Goal: Navigation & Orientation: Find specific page/section

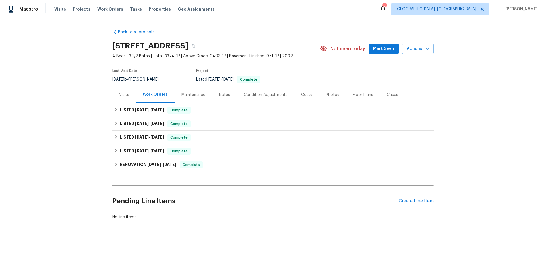
click at [188, 94] on div "Maintenance" at bounding box center [194, 95] width 24 height 6
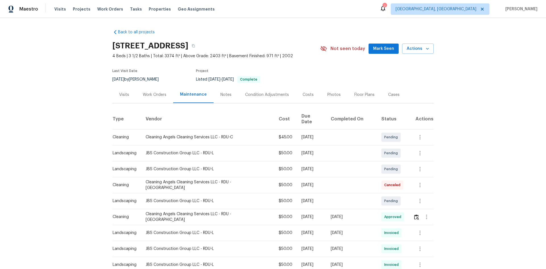
click at [127, 94] on div "Visits" at bounding box center [124, 95] width 10 height 6
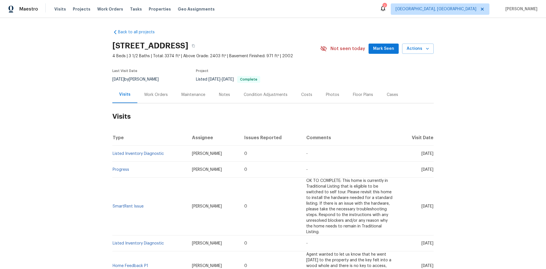
click at [225, 92] on div "Notes" at bounding box center [224, 95] width 11 height 6
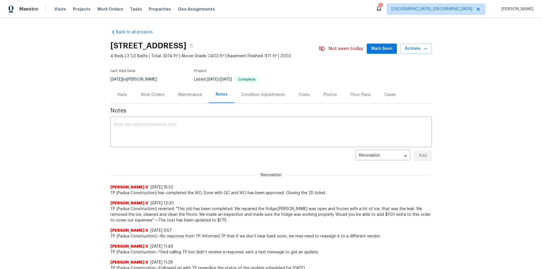
drag, startPoint x: 115, startPoint y: 94, endPoint x: 118, endPoint y: 94, distance: 3.1
click at [117, 94] on div "Visits" at bounding box center [122, 95] width 10 height 6
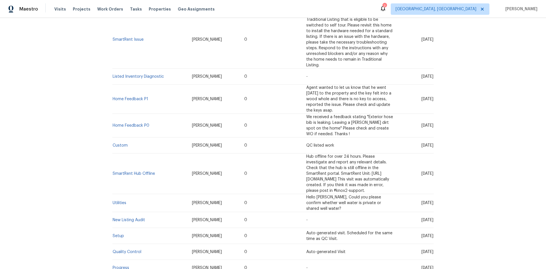
scroll to position [228, 0]
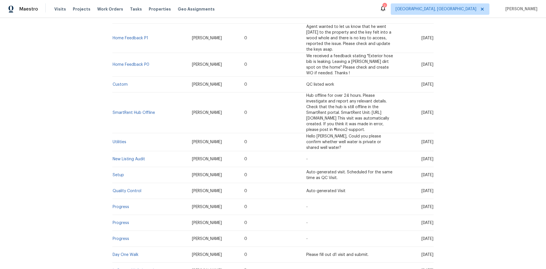
click at [117, 167] on td "Setup" at bounding box center [149, 175] width 75 height 16
click at [118, 173] on link "Setup" at bounding box center [118, 175] width 11 height 4
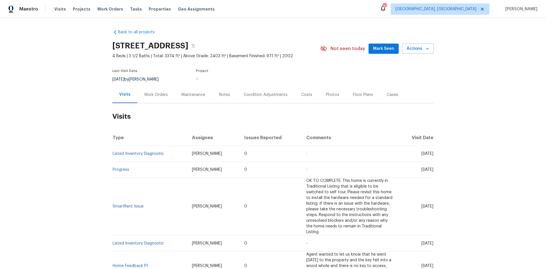
click at [198, 97] on div "Maintenance" at bounding box center [194, 95] width 24 height 6
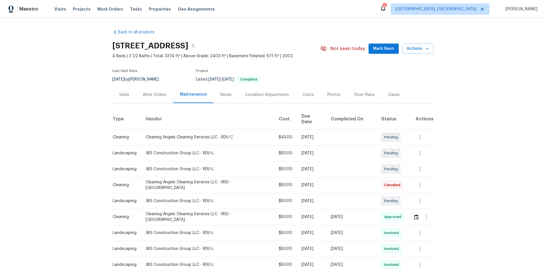
click at [266, 95] on div "Condition Adjustments" at bounding box center [267, 95] width 44 height 6
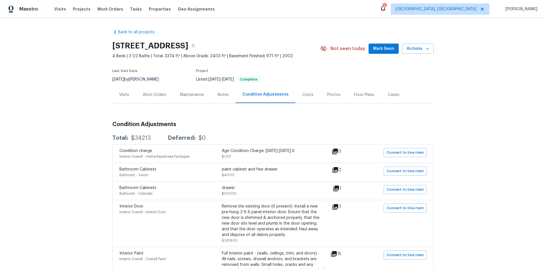
click at [153, 97] on div "Work Orders" at bounding box center [155, 95] width 24 height 6
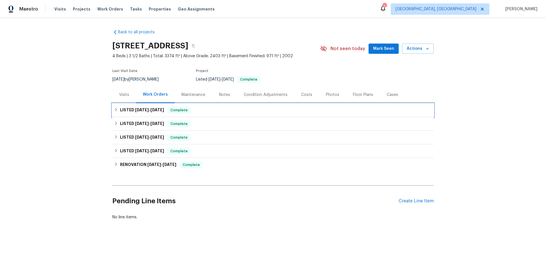
click at [151, 112] on span "[DATE]" at bounding box center [158, 110] width 14 height 4
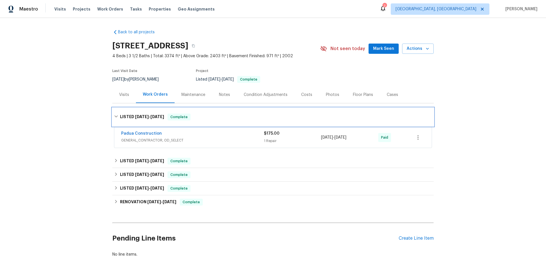
click at [150, 114] on h6 "LISTED 7/12/25 - 7/24/25" at bounding box center [142, 117] width 44 height 7
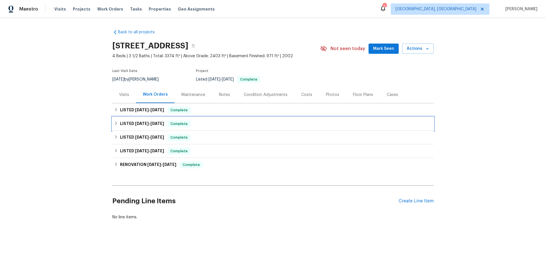
click at [145, 125] on span "[DATE]" at bounding box center [142, 124] width 14 height 4
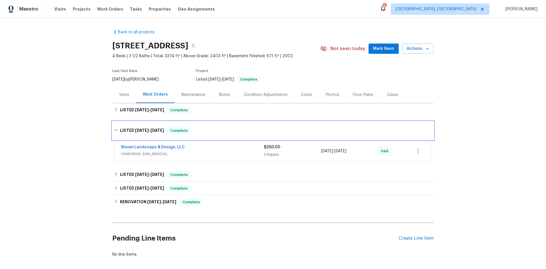
click at [151, 129] on span "[DATE]" at bounding box center [158, 130] width 14 height 4
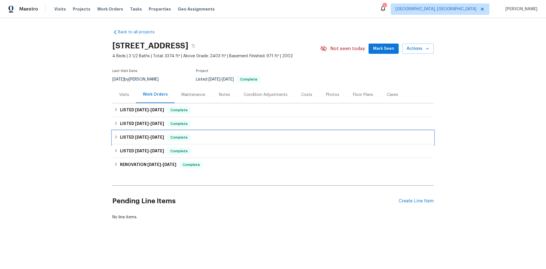
click at [153, 138] on span "[DATE]" at bounding box center [158, 137] width 14 height 4
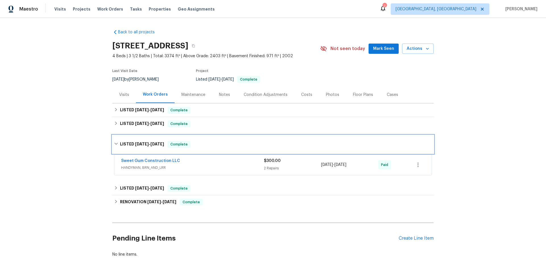
click at [156, 141] on h6 "LISTED 4/24/25 - 4/28/25" at bounding box center [142, 144] width 44 height 7
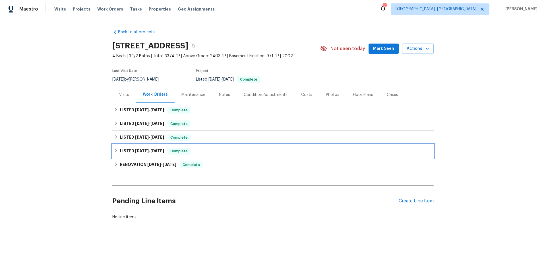
click at [161, 155] on div "LISTED 12/10/24 - 12/13/24 Complete" at bounding box center [273, 151] width 322 height 14
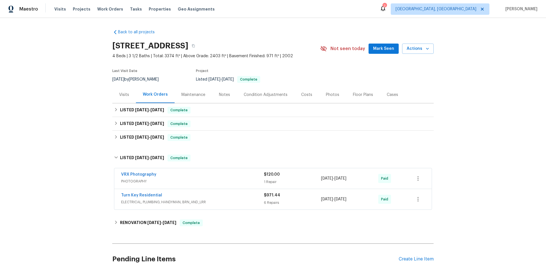
click at [171, 186] on div "VRX Photography PHOTOGRAPHY $120.00 1 Repair 12/11/2024 - 12/12/2024 Paid" at bounding box center [273, 178] width 318 height 20
click at [171, 193] on div "Turn Key Residential" at bounding box center [192, 195] width 143 height 7
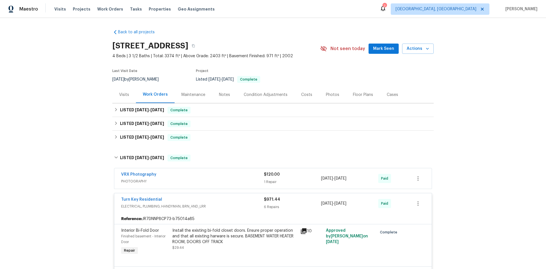
click at [123, 98] on div "Visits" at bounding box center [124, 94] width 24 height 17
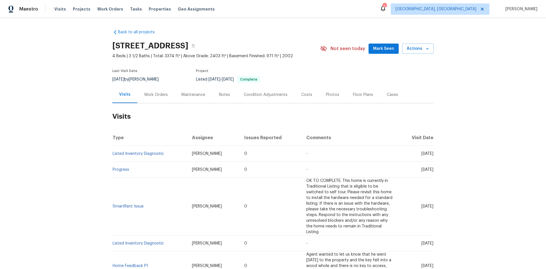
click at [95, 106] on div "Back to all projects 4700 Linaria Ln, Fuquay Varina, NC 27526 4 Beds | 3 1/2 Ba…" at bounding box center [273, 143] width 546 height 251
